Goal: Obtain resource: Obtain resource

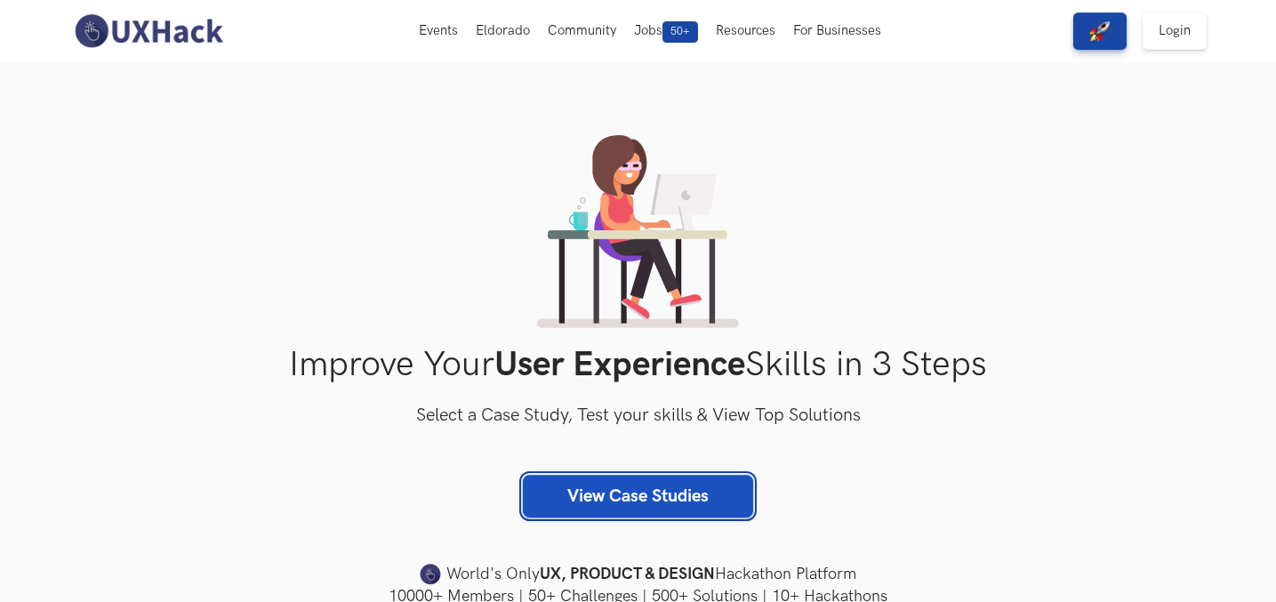
click at [701, 488] on link "View Case Studies" at bounding box center [638, 496] width 230 height 43
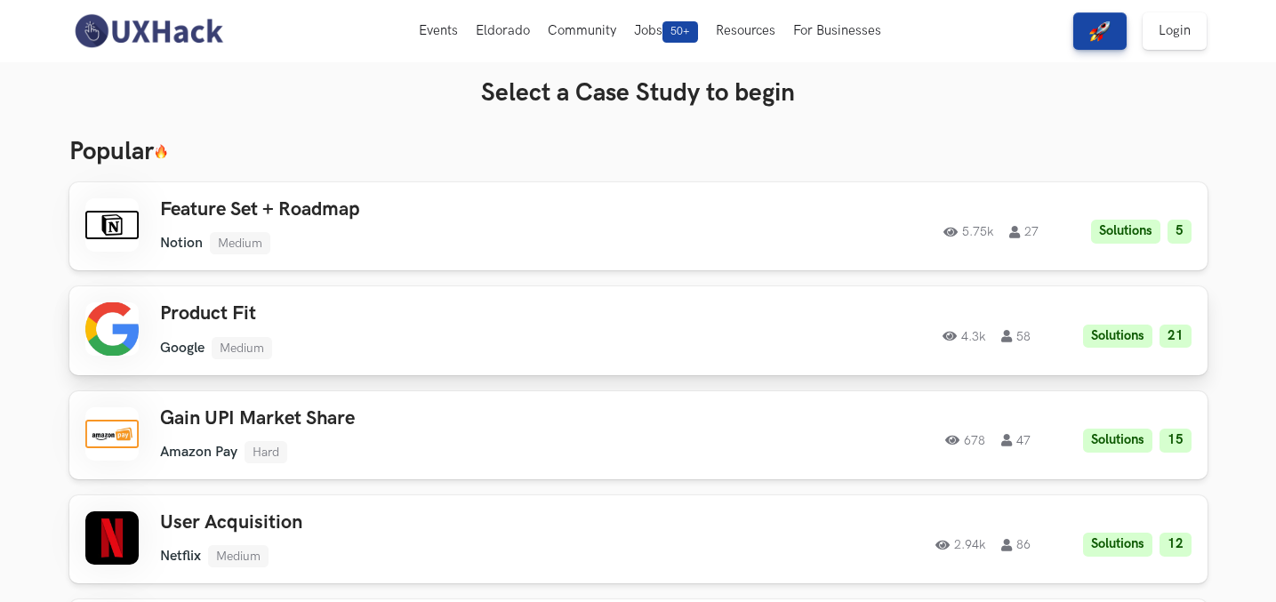
click at [590, 333] on div "Product Fit Google Medium Google Medium Solutions 21 4.3k 58" at bounding box center [412, 330] width 505 height 56
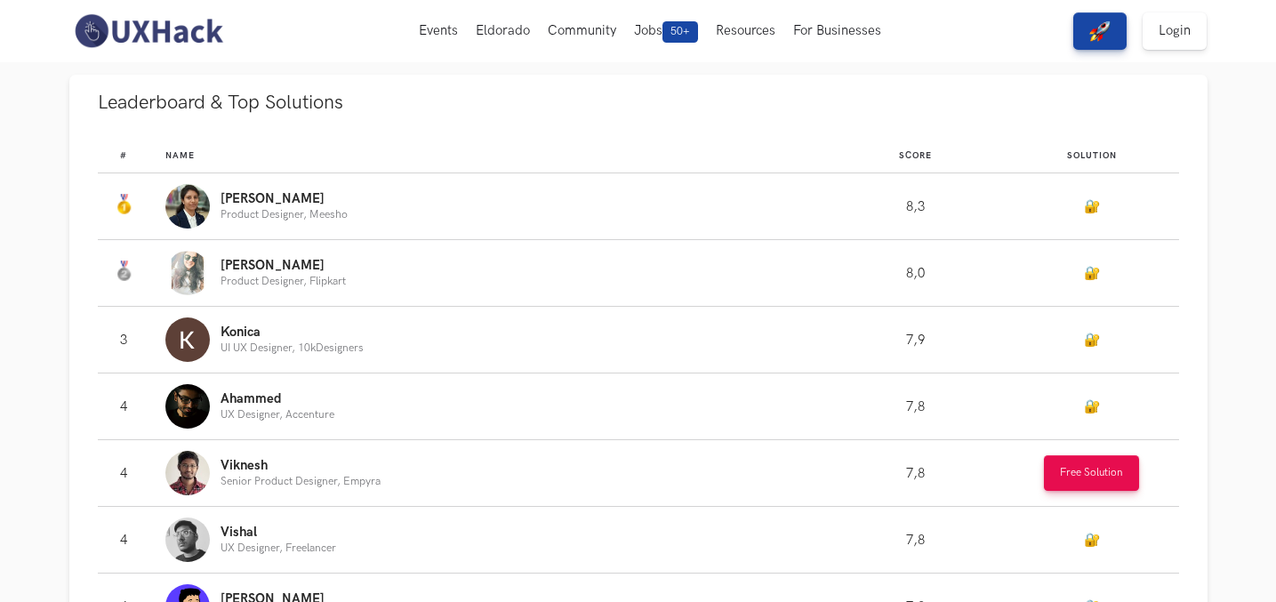
scroll to position [955, 0]
click at [1078, 474] on button "Free Solution" at bounding box center [1091, 474] width 95 height 36
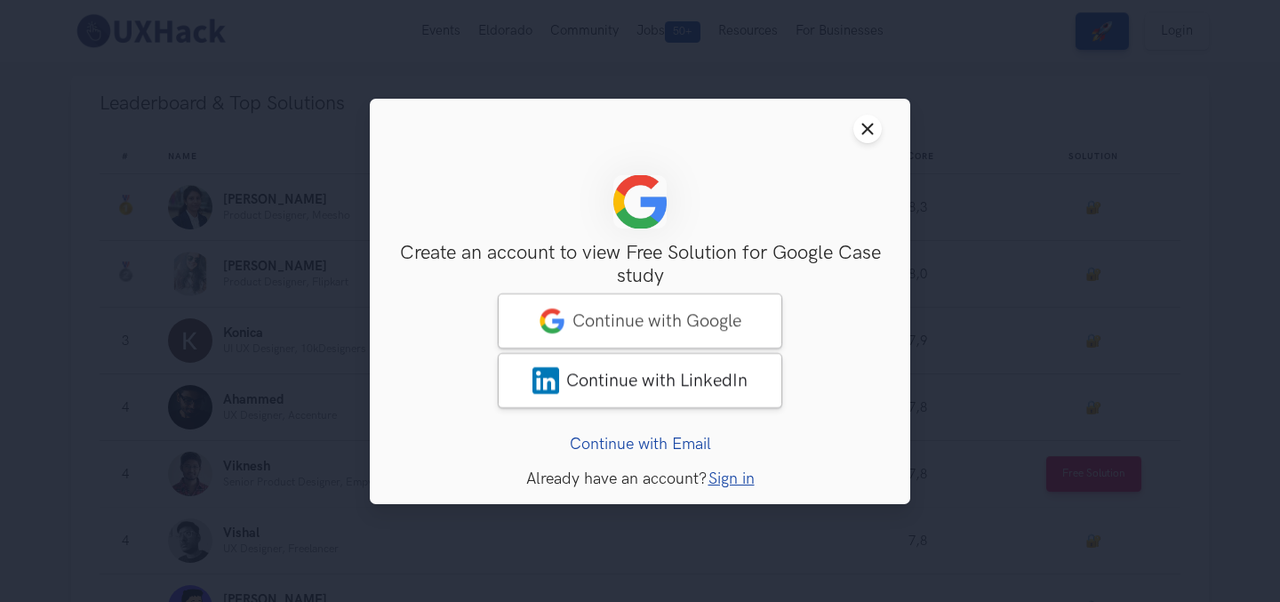
drag, startPoint x: 863, startPoint y: 131, endPoint x: 969, endPoint y: 142, distance: 106.4
click at [863, 131] on icon "Close modal window" at bounding box center [868, 129] width 14 height 14
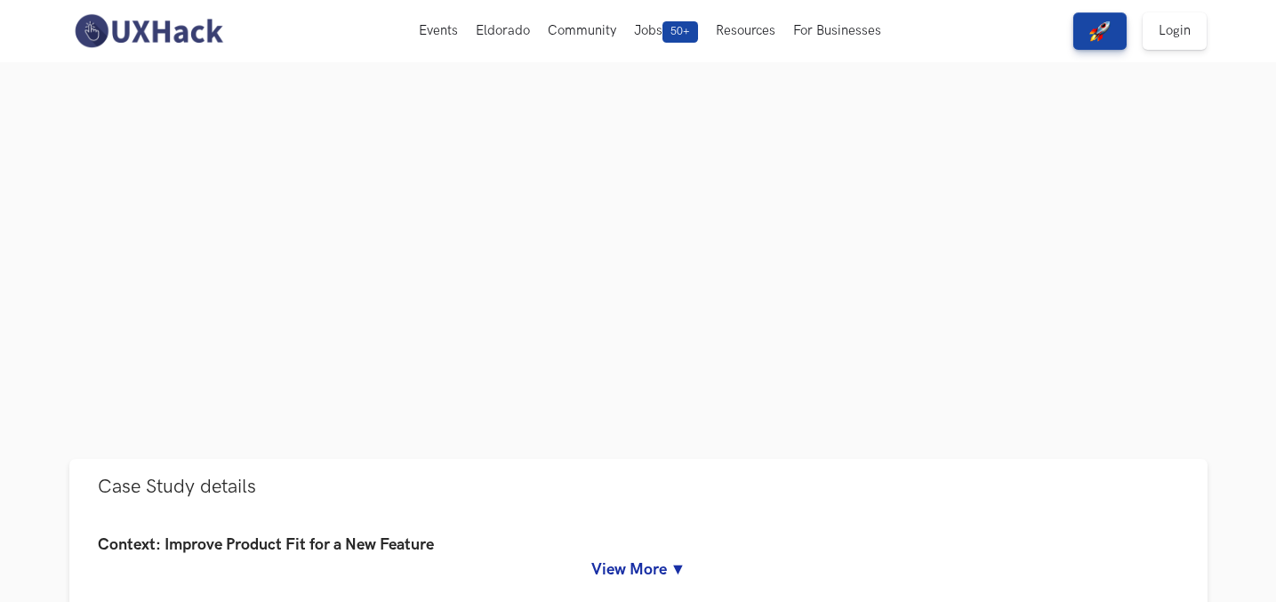
scroll to position [0, 0]
